Goal: Information Seeking & Learning: Learn about a topic

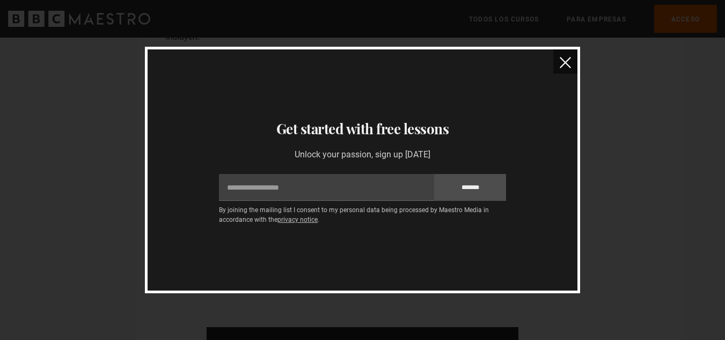
scroll to position [2900, 0]
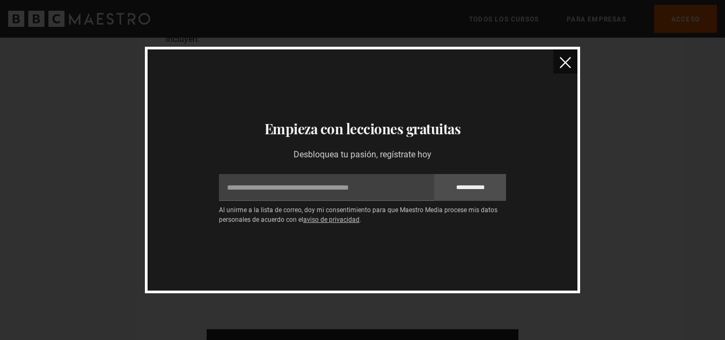
click at [559, 64] on button "cerca" at bounding box center [565, 61] width 24 height 24
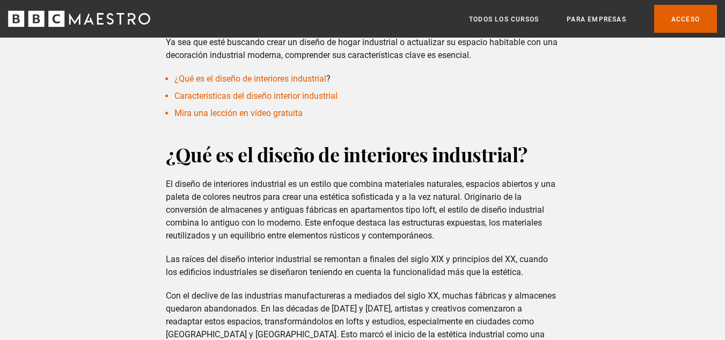
scroll to position [384, 0]
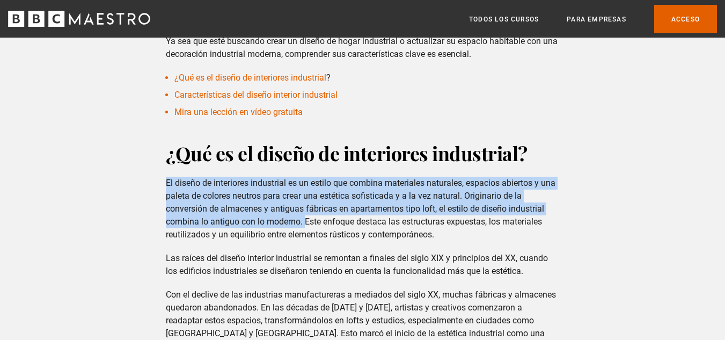
drag, startPoint x: 166, startPoint y: 181, endPoint x: 306, endPoint y: 221, distance: 146.1
click at [306, 221] on font "El diseño de interiores industrial es un estilo que combina materiales naturale…" at bounding box center [361, 209] width 390 height 62
copy font "El diseño de interiores industrial es un estilo que combina materiales naturale…"
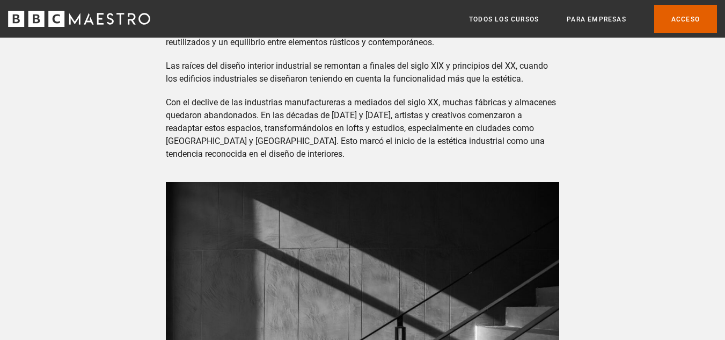
scroll to position [576, 0]
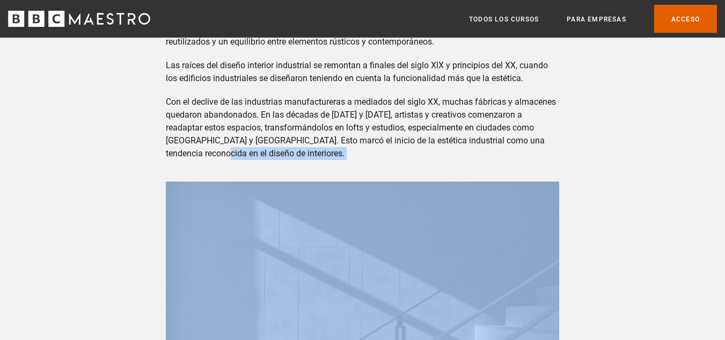
drag, startPoint x: 48, startPoint y: 159, endPoint x: 188, endPoint y: 211, distance: 148.9
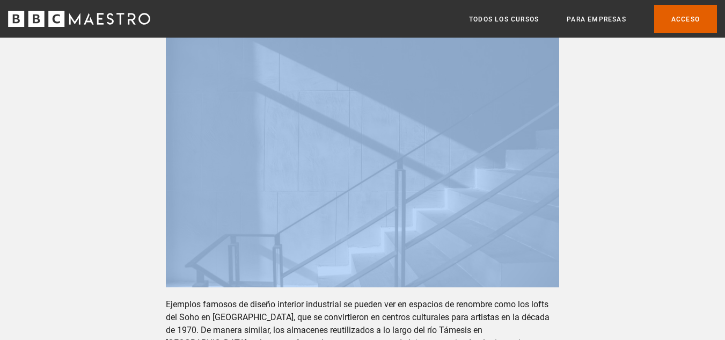
scroll to position [734, 0]
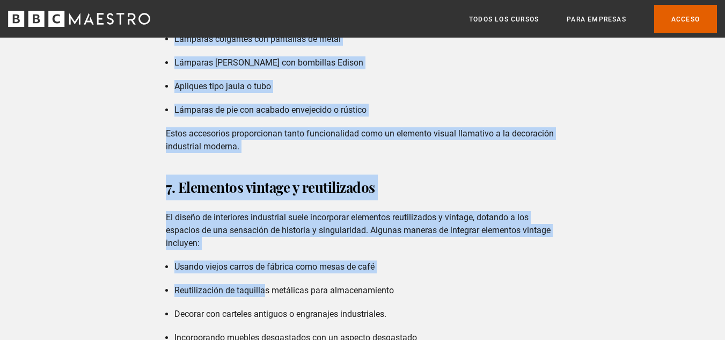
scroll to position [2699, 0]
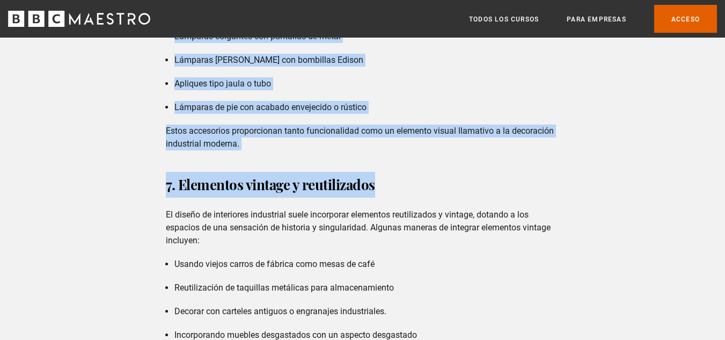
drag, startPoint x: 167, startPoint y: 173, endPoint x: 400, endPoint y: 169, distance: 232.9
copy div "7. Loremipsu dolorsitametc adipiscin Eli se doe temporincididun utl etdolor ma …"
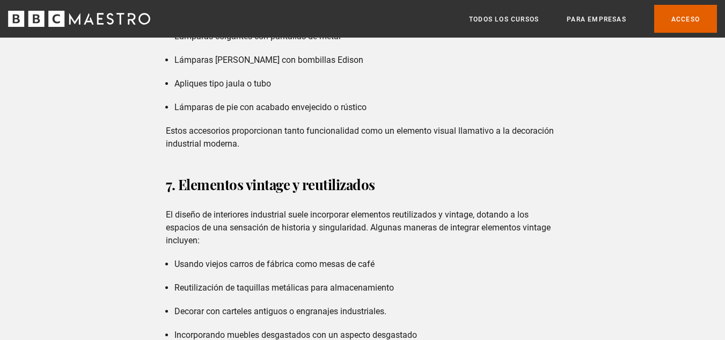
click at [318, 259] on font "Usando viejos carros de fábrica como mesas de café" at bounding box center [274, 264] width 200 height 10
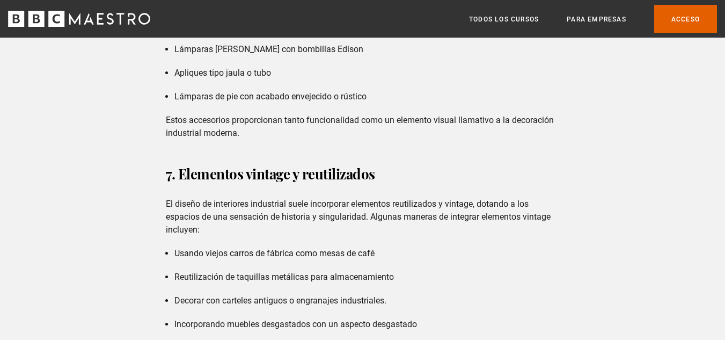
scroll to position [2711, 0]
